Goal: Transaction & Acquisition: Purchase product/service

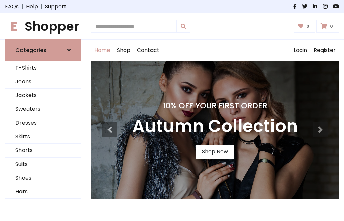
click at [172, 111] on h4 "10% Off Your First Order" at bounding box center [214, 105] width 165 height 9
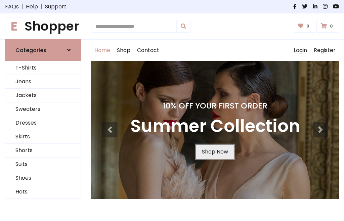
click at [215, 152] on link "Shop Now" at bounding box center [215, 152] width 38 height 14
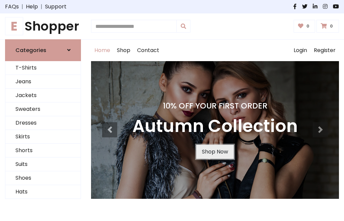
click at [215, 152] on link "Shop Now" at bounding box center [215, 152] width 38 height 14
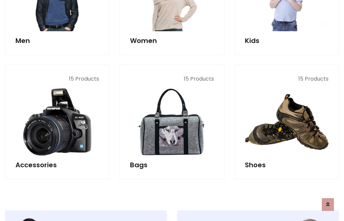
scroll to position [670, 0]
